Goal: Task Accomplishment & Management: Manage account settings

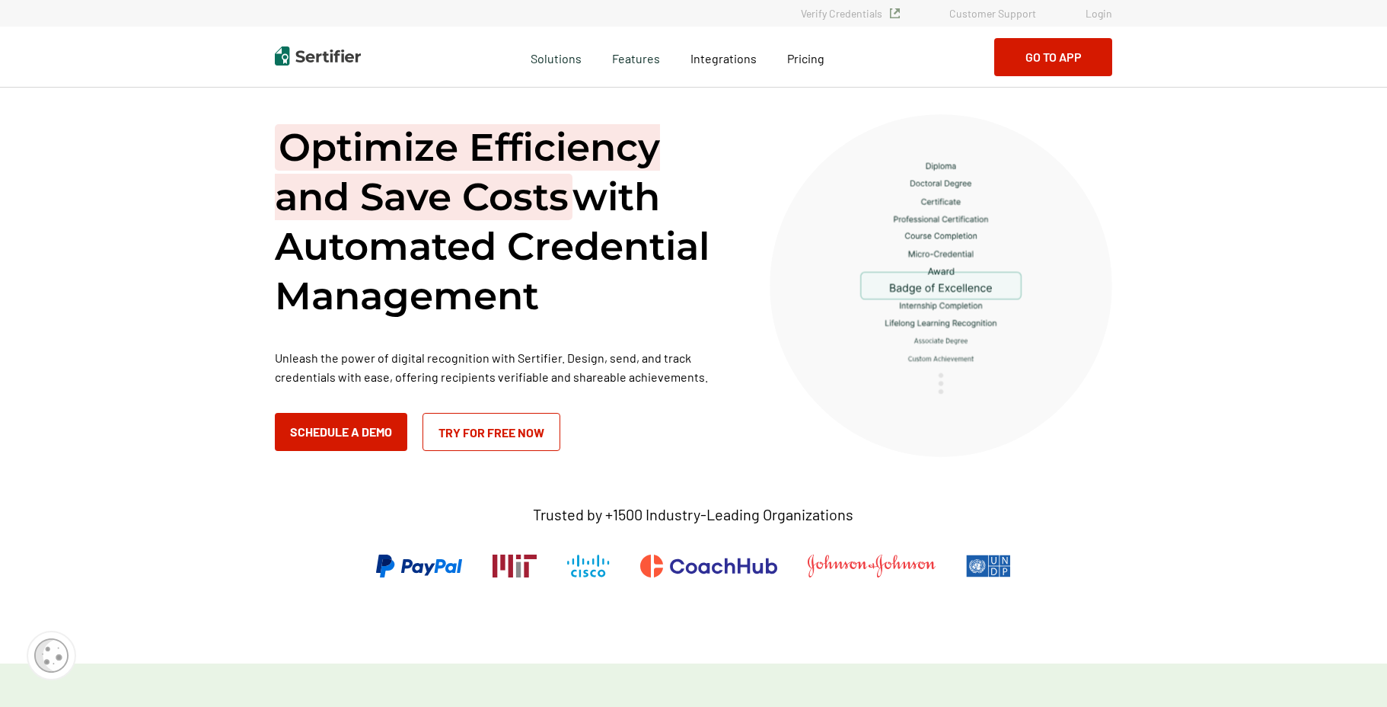
click at [1114, 14] on div "Verify Credentials Customer Support Login" at bounding box center [694, 13] width 914 height 11
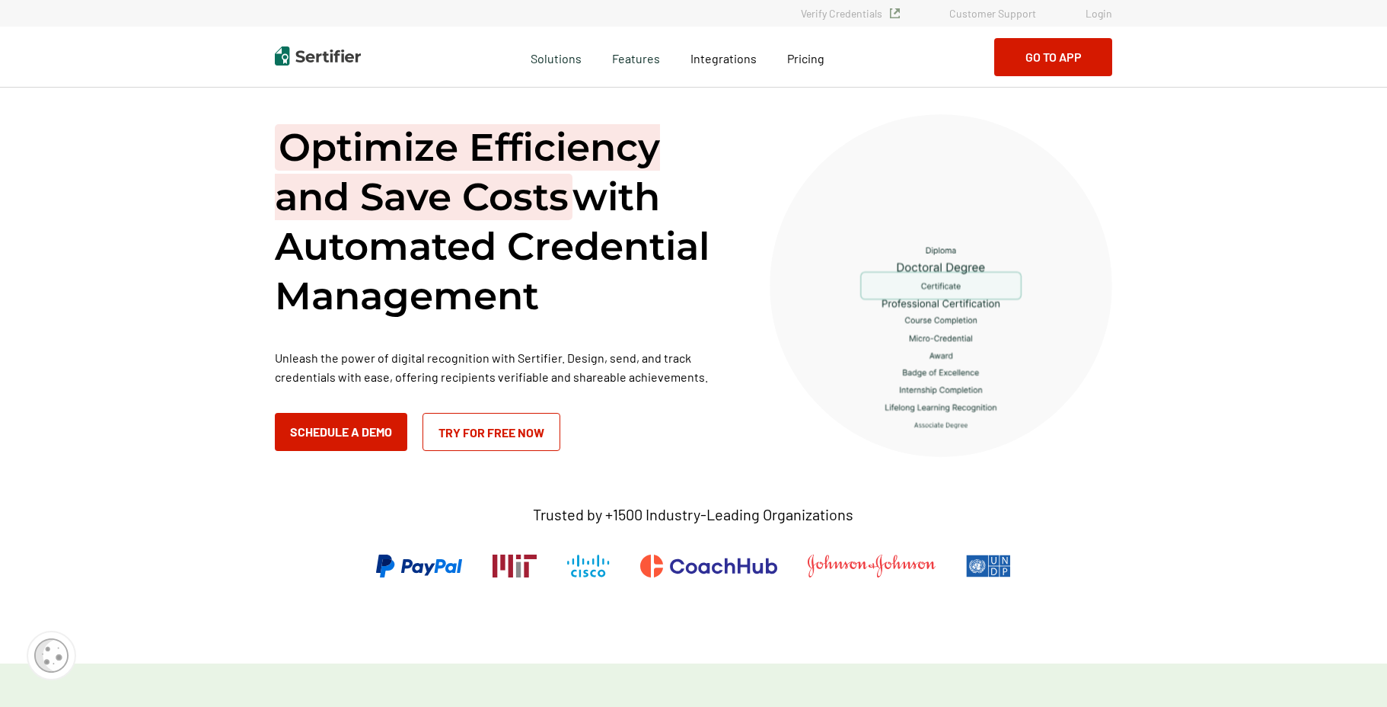
click at [1104, 13] on link "Login" at bounding box center [1099, 13] width 27 height 13
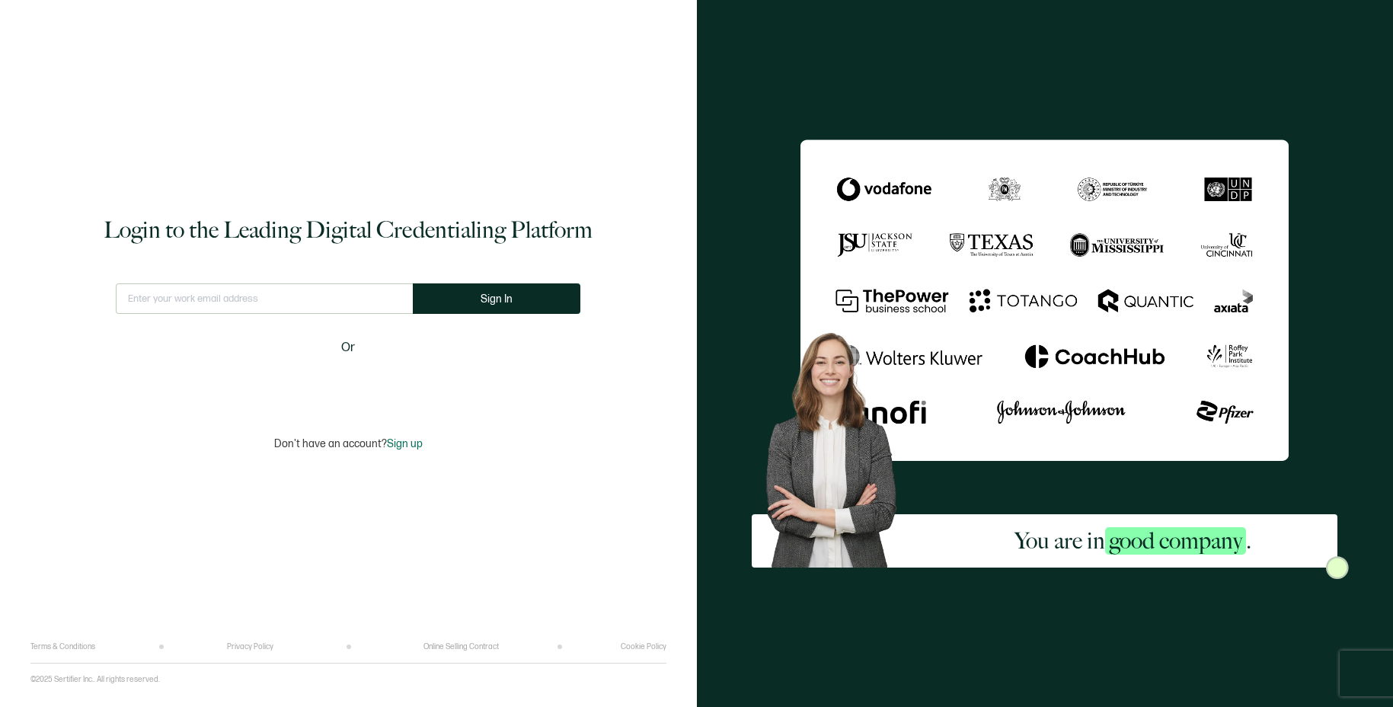
click at [231, 290] on input "text" at bounding box center [264, 298] width 297 height 30
type input "webadmin@forcescience.com"
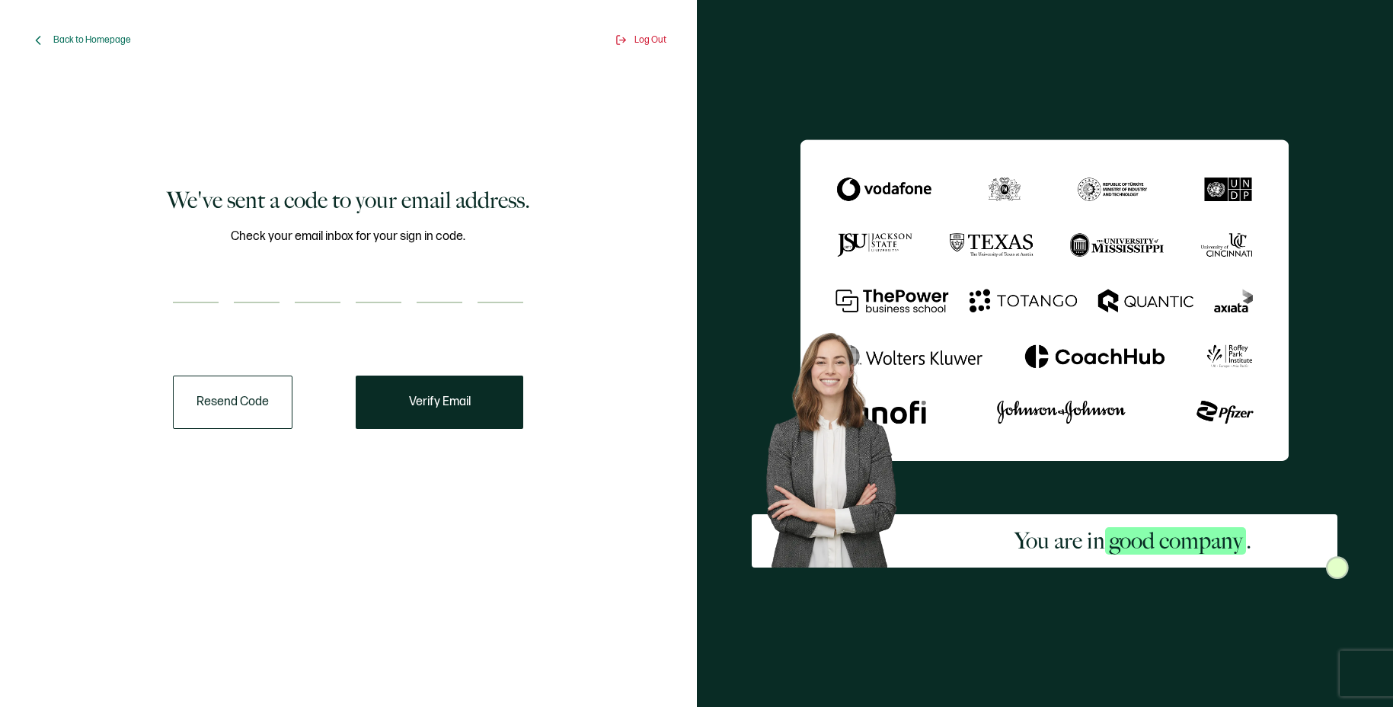
click at [190, 290] on input "number" at bounding box center [196, 288] width 46 height 30
paste input "6"
type input "6"
type input "4"
type input "5"
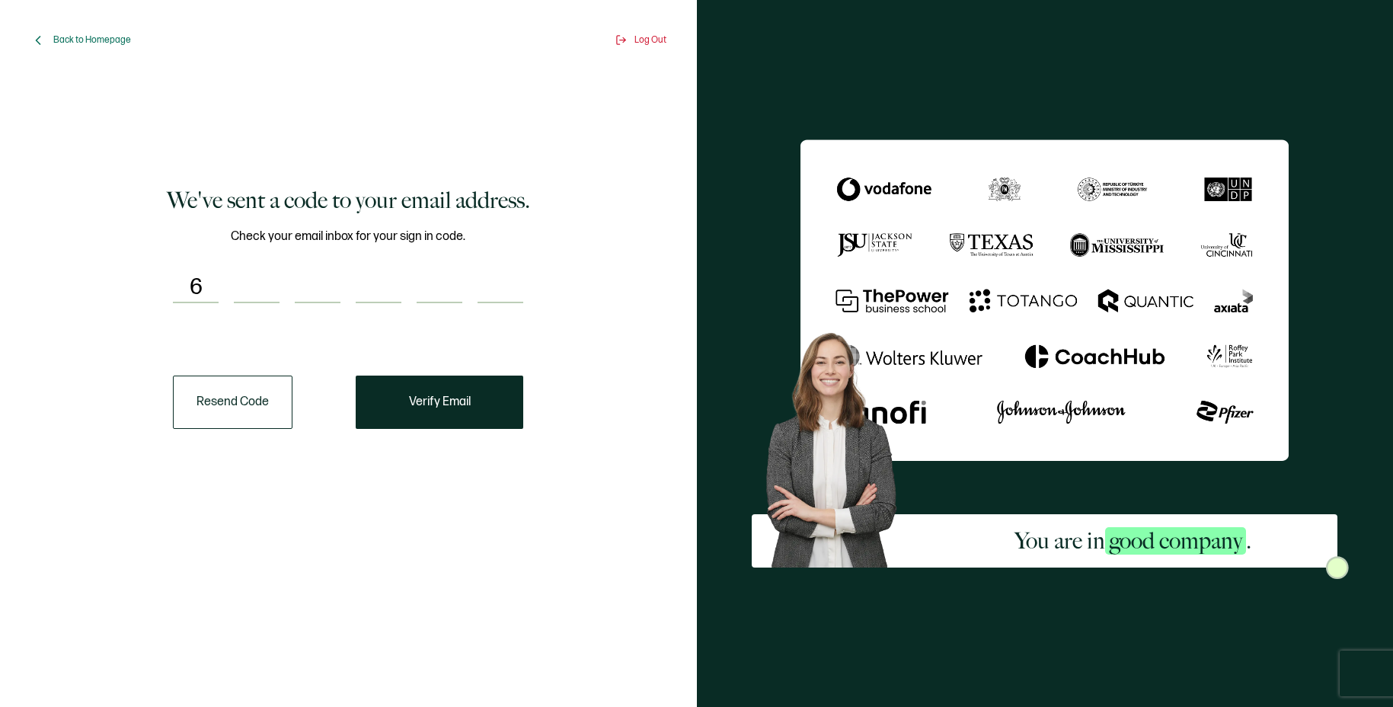
type input "2"
type input "6"
type input "8"
drag, startPoint x: 453, startPoint y: 407, endPoint x: 370, endPoint y: 405, distance: 83.0
click at [453, 407] on span "Verify Email" at bounding box center [440, 402] width 62 height 12
